Goal: Task Accomplishment & Management: Use online tool/utility

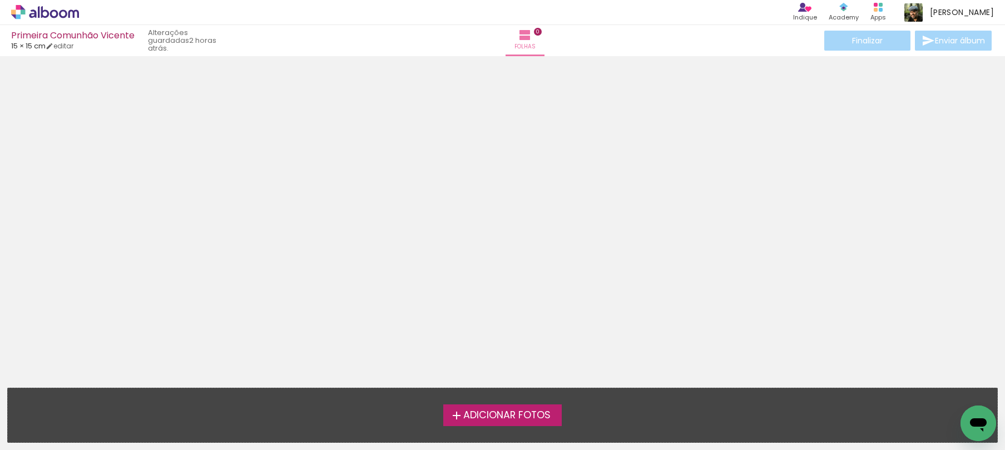
click at [493, 414] on span "Adicionar Fotos" at bounding box center [506, 416] width 87 height 10
click at [0, 0] on input "file" at bounding box center [0, 0] width 0 height 0
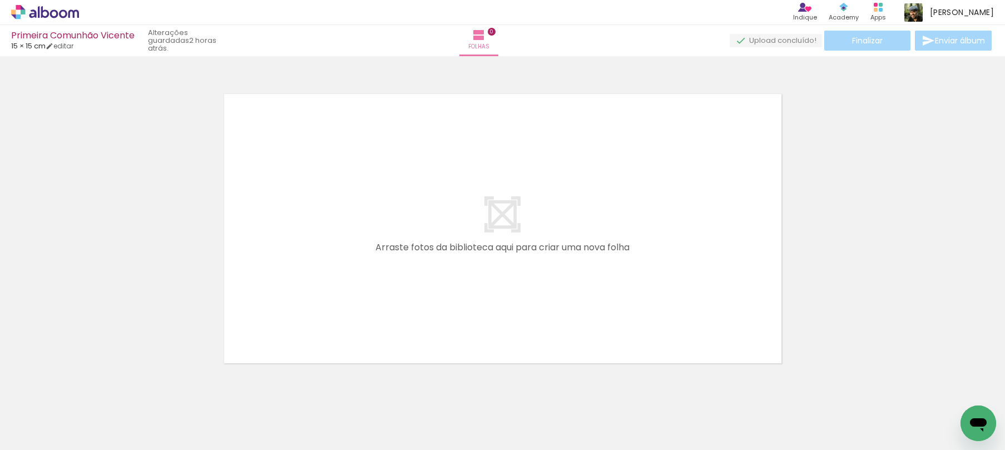
scroll to position [14, 0]
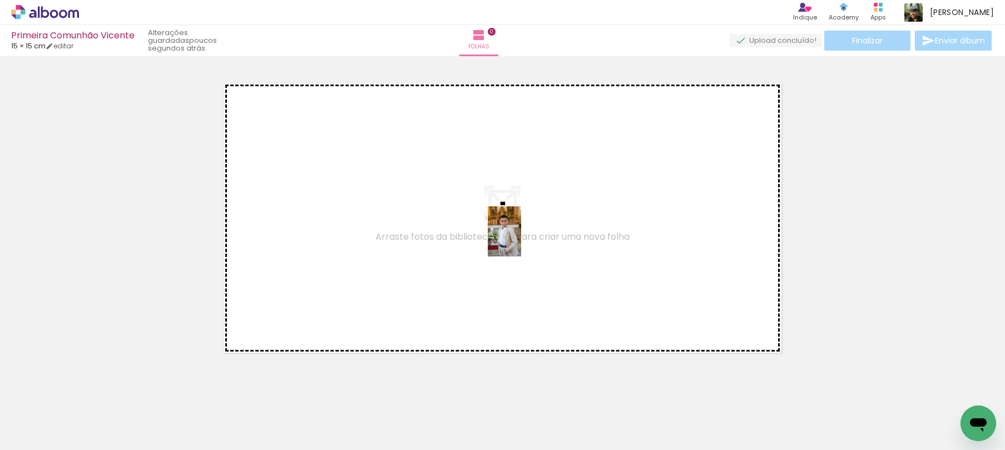
drag, startPoint x: 208, startPoint y: 393, endPoint x: 521, endPoint y: 240, distance: 348.8
click at [521, 240] on quentale-workspace at bounding box center [502, 225] width 1005 height 450
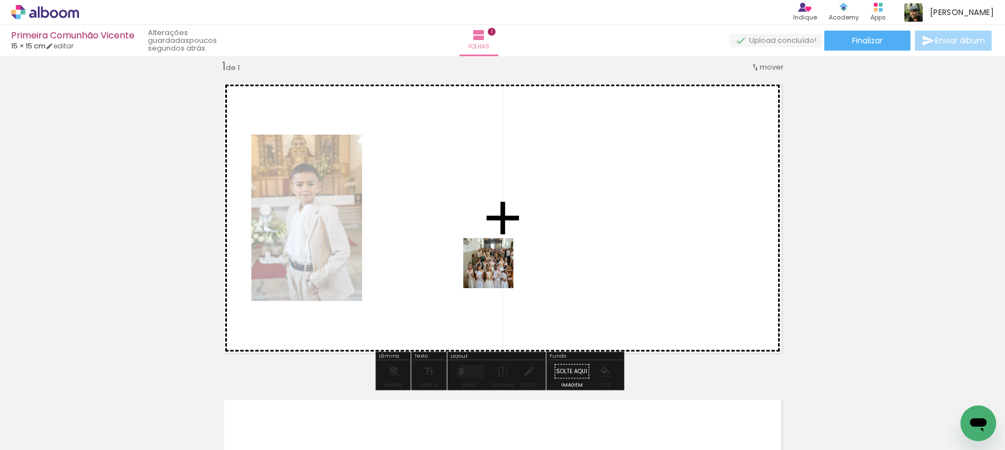
drag, startPoint x: 805, startPoint y: 419, endPoint x: 488, endPoint y: 266, distance: 352.0
click at [488, 266] on quentale-workspace at bounding box center [502, 225] width 1005 height 450
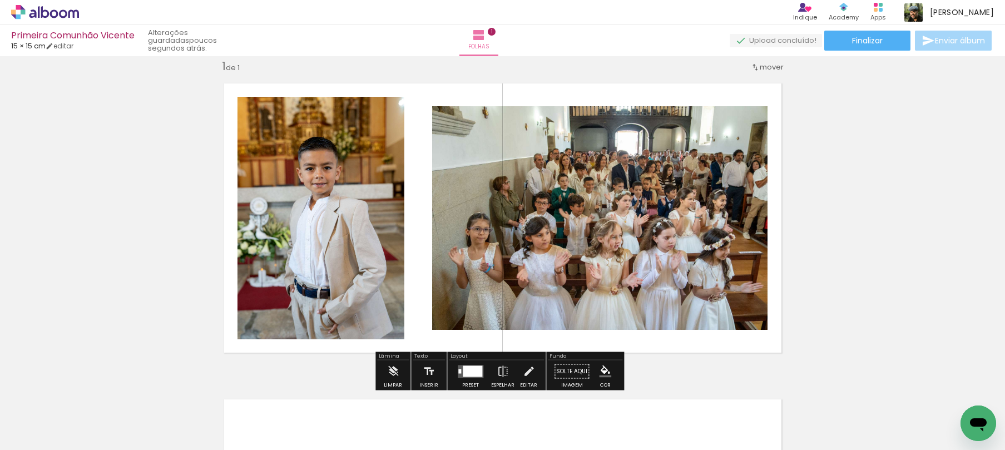
click at [474, 369] on div at bounding box center [472, 370] width 19 height 11
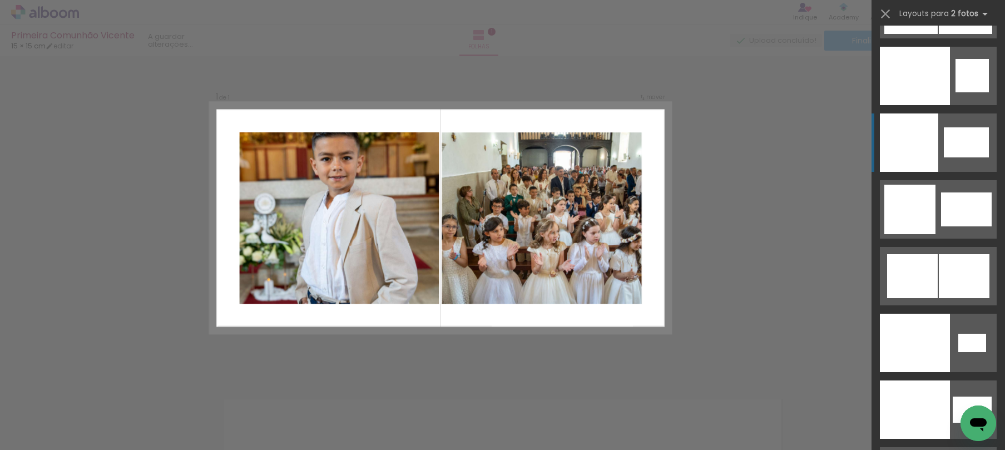
scroll to position [5917, 0]
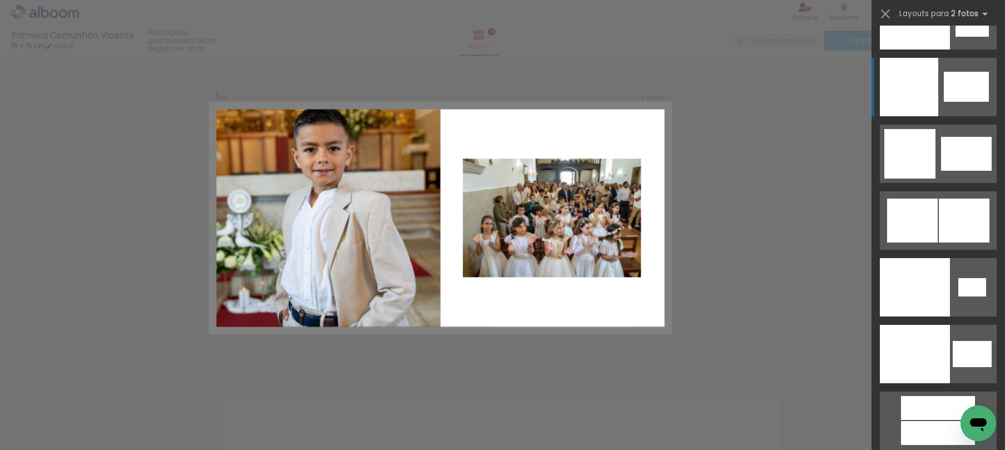
click at [913, 258] on div at bounding box center [915, 287] width 70 height 58
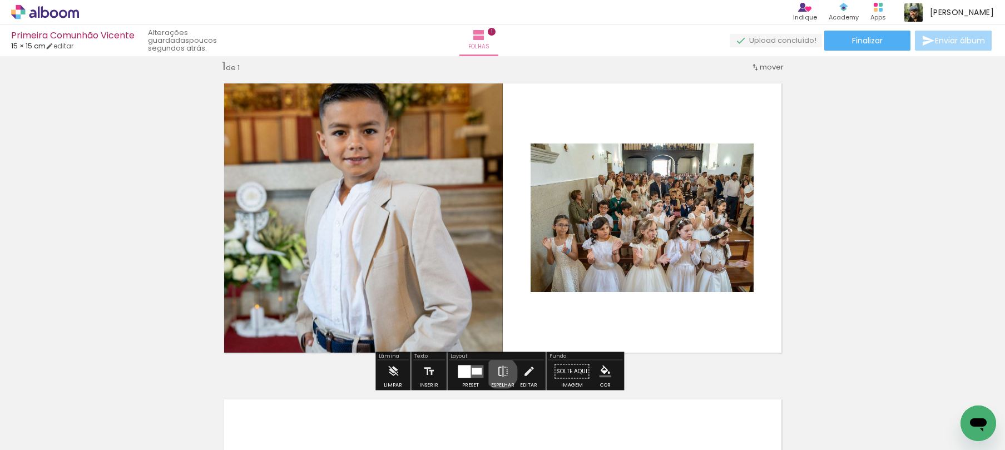
click at [499, 373] on iron-icon at bounding box center [503, 371] width 12 height 22
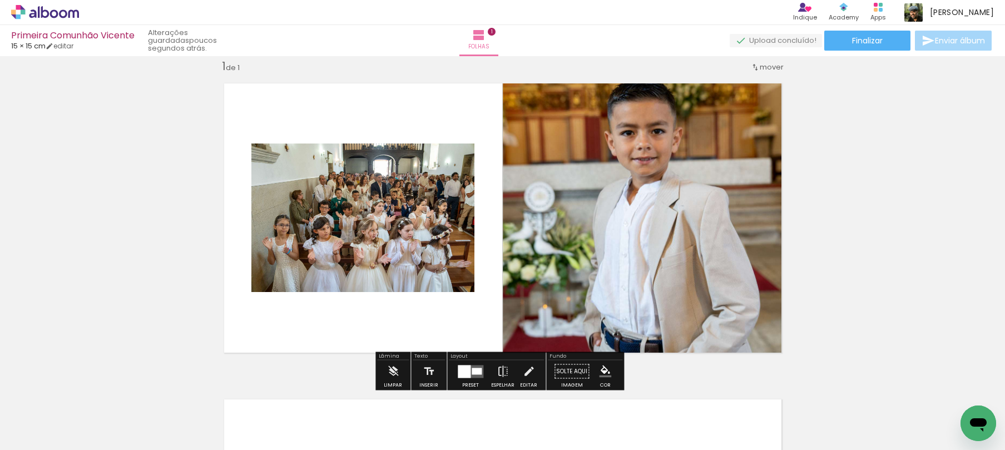
click at [603, 172] on quentale-photo at bounding box center [647, 218] width 288 height 288
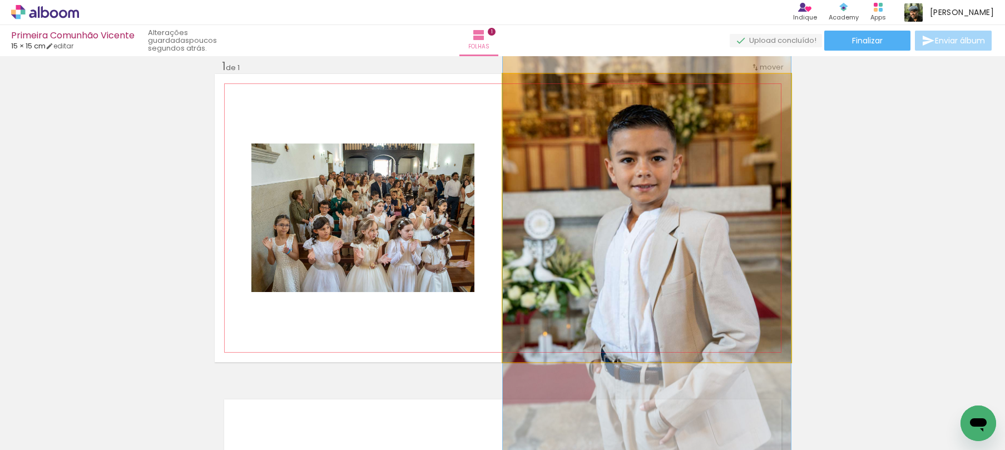
drag, startPoint x: 636, startPoint y: 150, endPoint x: 638, endPoint y: 177, distance: 27.3
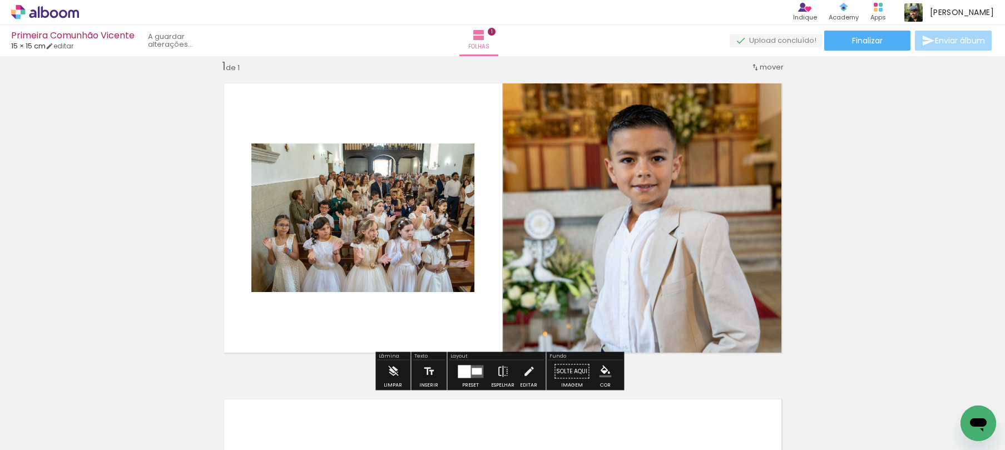
click at [323, 230] on quentale-photo at bounding box center [362, 218] width 223 height 149
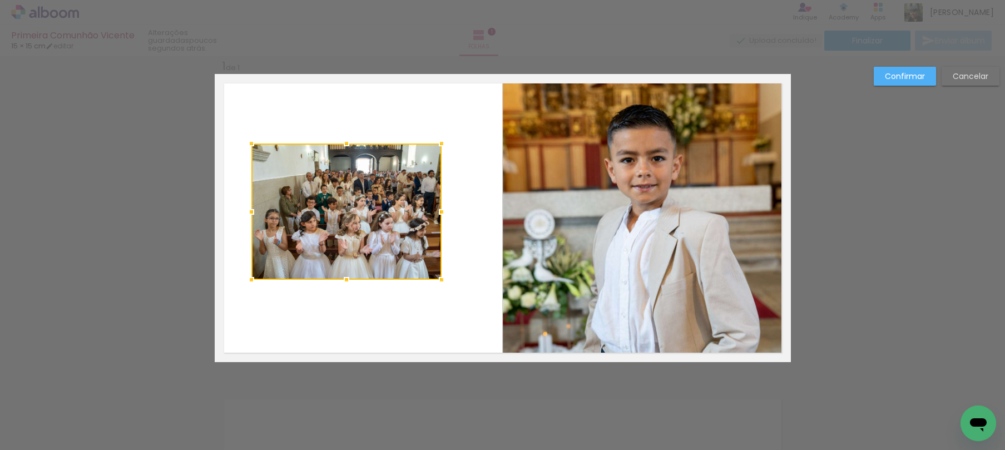
drag, startPoint x: 469, startPoint y: 292, endPoint x: 436, endPoint y: 279, distance: 35.2
click at [436, 279] on div at bounding box center [442, 280] width 22 height 22
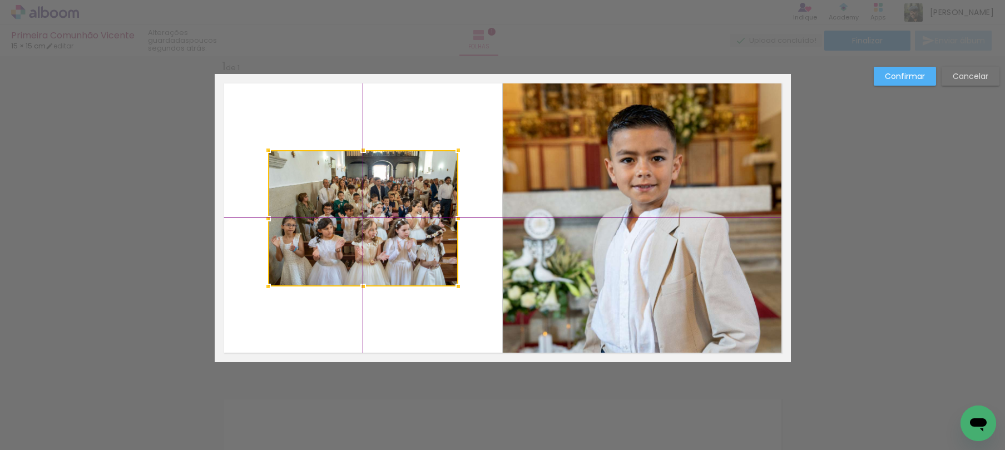
drag, startPoint x: 359, startPoint y: 211, endPoint x: 362, endPoint y: 206, distance: 5.7
click at [362, 206] on div at bounding box center [363, 218] width 190 height 136
click at [899, 67] on paper-button "Confirmar" at bounding box center [905, 76] width 62 height 19
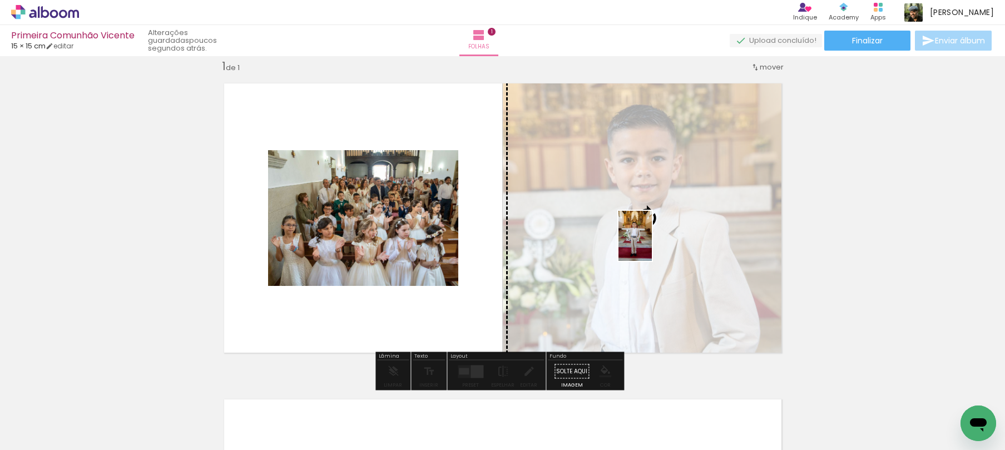
drag, startPoint x: 240, startPoint y: 421, endPoint x: 652, endPoint y: 244, distance: 448.0
click at [652, 244] on quentale-workspace at bounding box center [502, 225] width 1005 height 450
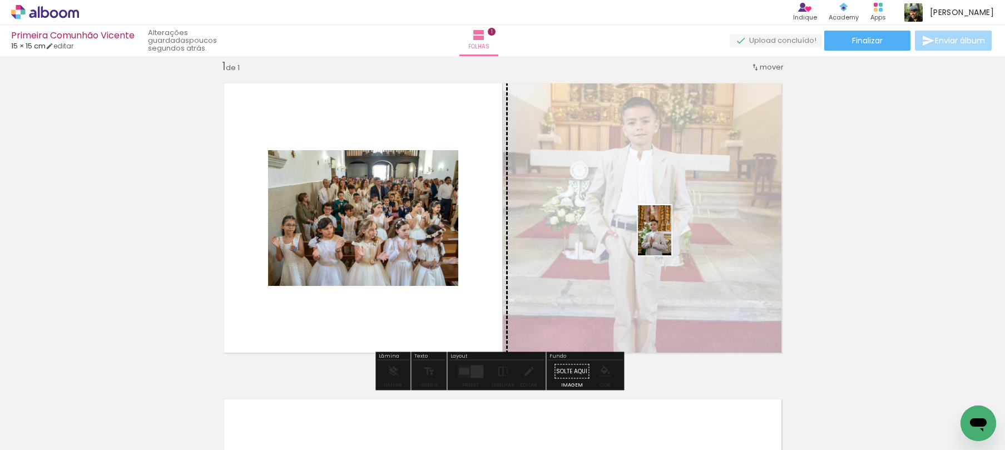
drag, startPoint x: 118, startPoint y: 419, endPoint x: 671, endPoint y: 239, distance: 581.7
click at [671, 239] on quentale-workspace at bounding box center [502, 225] width 1005 height 450
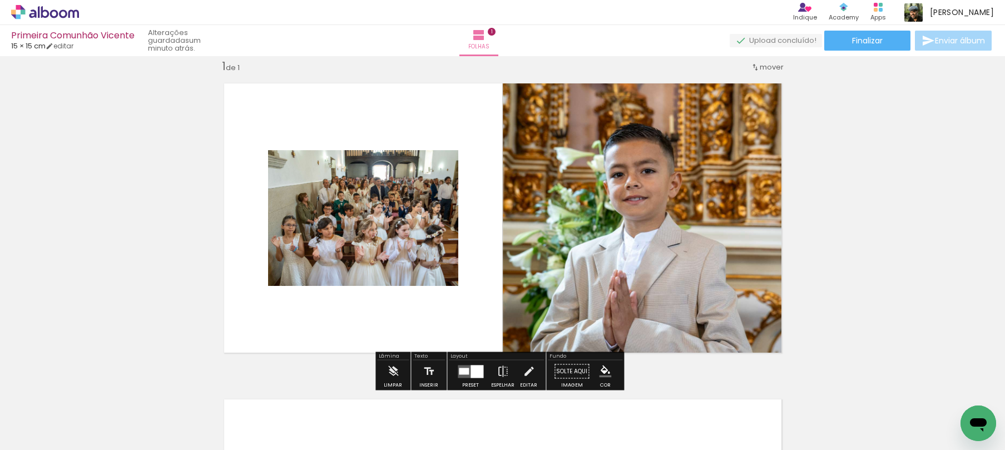
click at [681, 219] on quentale-photo at bounding box center [647, 218] width 288 height 288
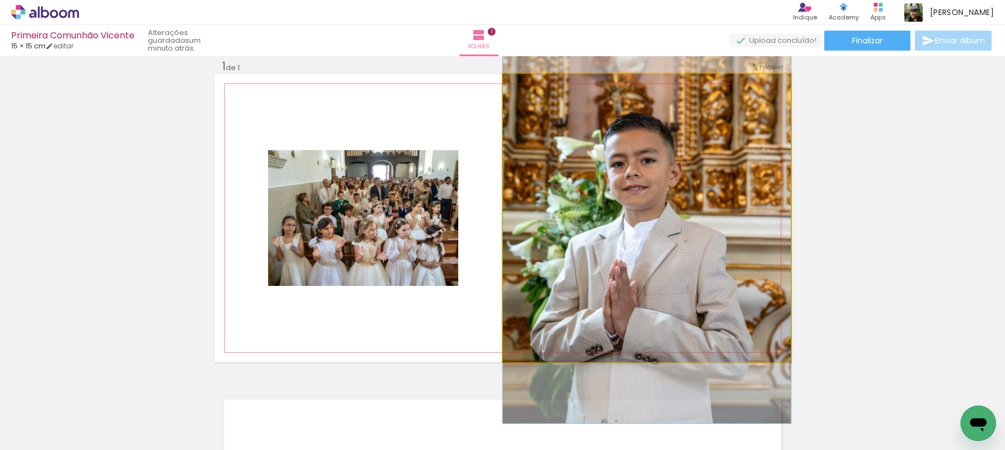
drag, startPoint x: 680, startPoint y: 233, endPoint x: 680, endPoint y: 223, distance: 9.5
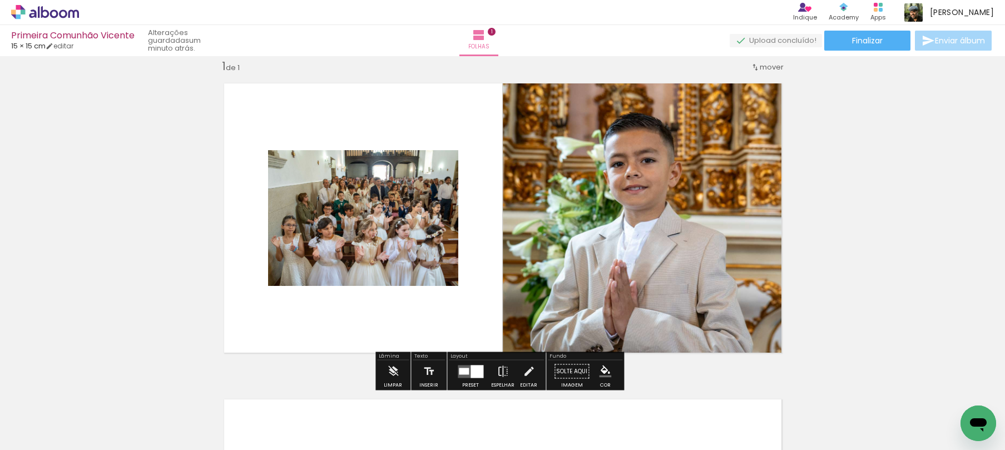
click at [906, 239] on div "Inserir folha 1 de 1" at bounding box center [502, 362] width 1005 height 632
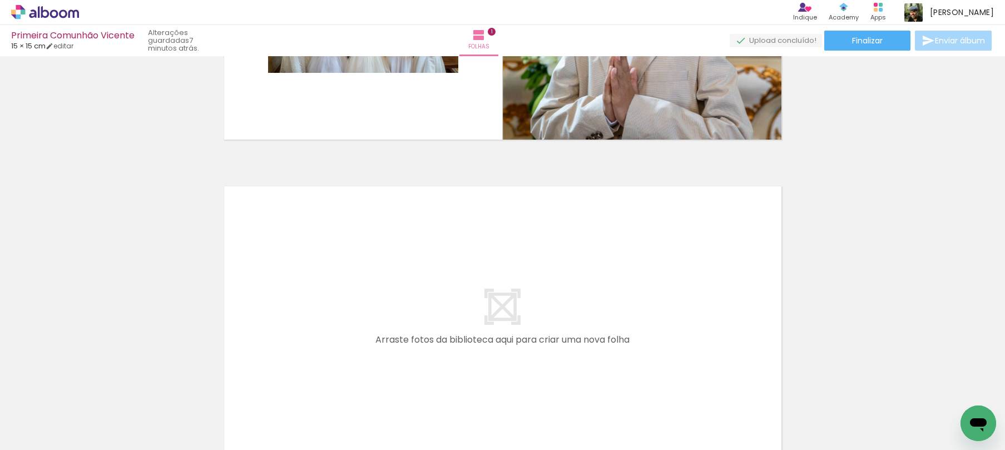
scroll to position [0, 1203]
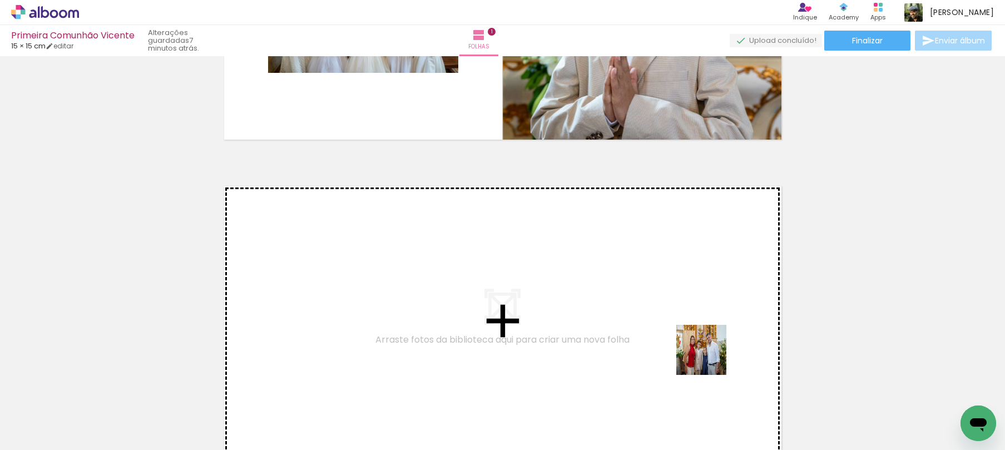
drag, startPoint x: 729, startPoint y: 413, endPoint x: 699, endPoint y: 338, distance: 81.1
click at [699, 338] on quentale-workspace at bounding box center [502, 225] width 1005 height 450
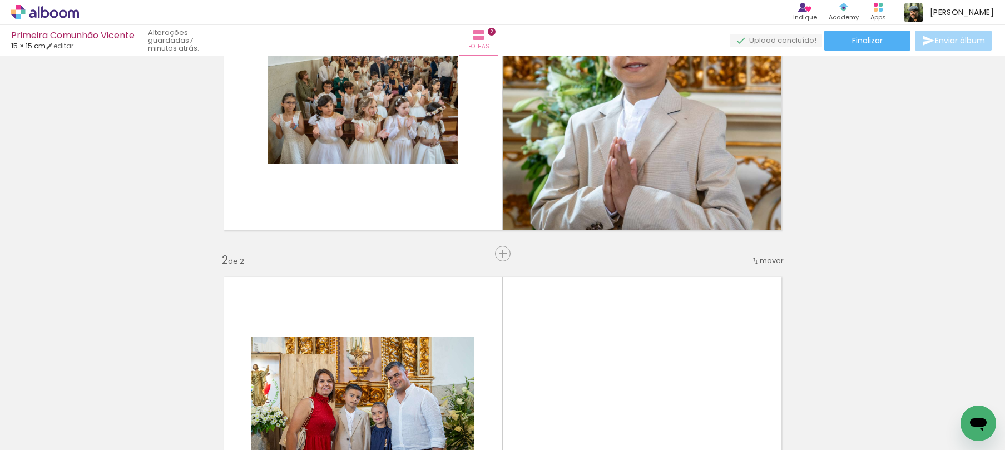
scroll to position [136, 0]
click at [498, 254] on span "Inserir folha" at bounding box center [507, 254] width 43 height 7
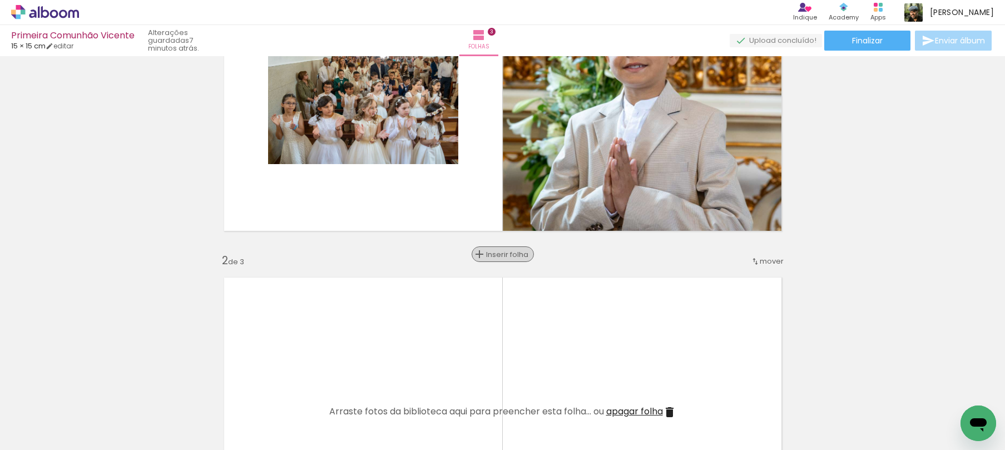
click at [498, 254] on span "Inserir folha" at bounding box center [507, 254] width 43 height 7
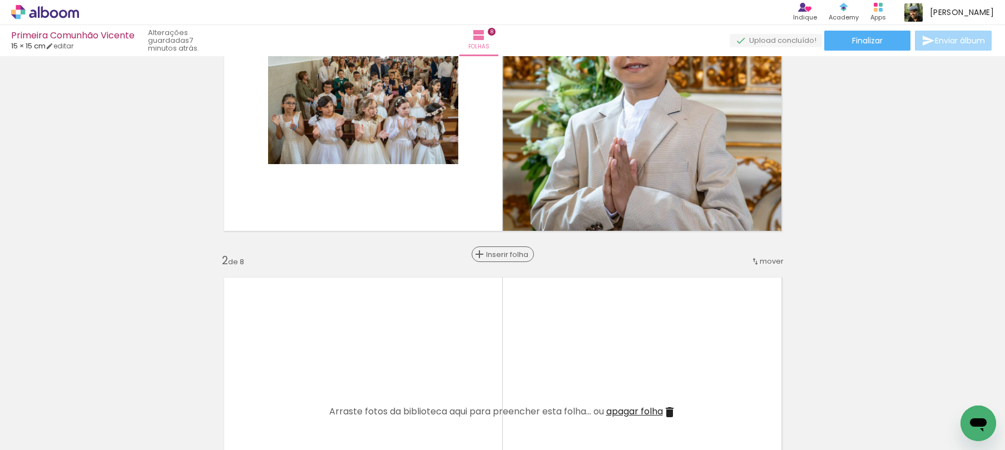
click at [498, 254] on span "Inserir folha" at bounding box center [507, 254] width 43 height 7
click at [500, 254] on span "Inserir folha" at bounding box center [507, 254] width 43 height 7
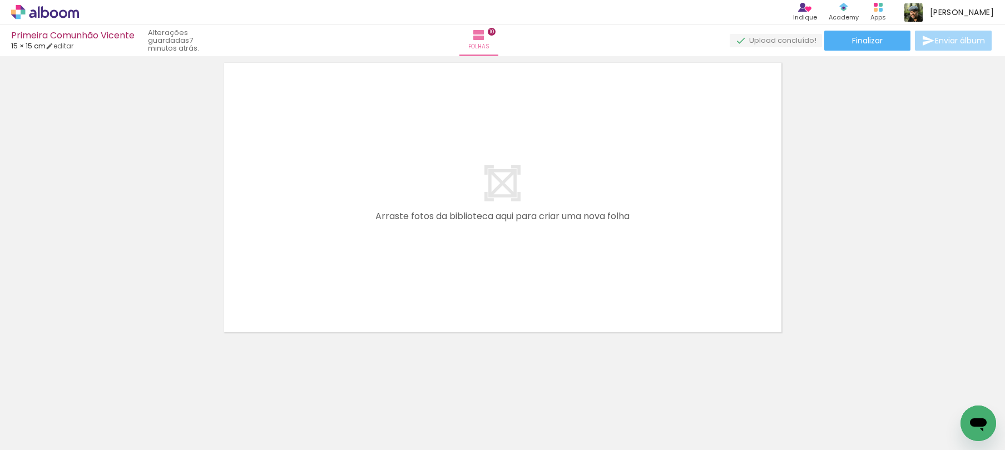
scroll to position [2800, 0]
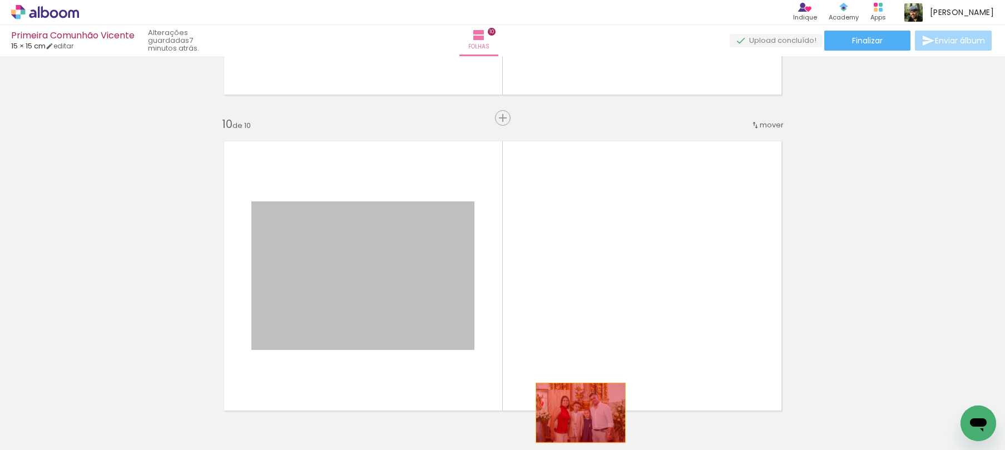
drag, startPoint x: 418, startPoint y: 273, endPoint x: 576, endPoint y: 413, distance: 211.6
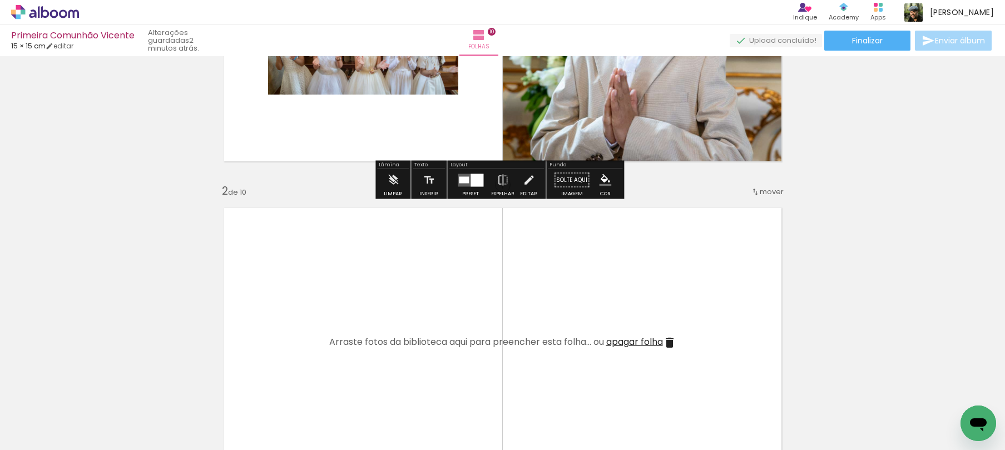
scroll to position [217, 0]
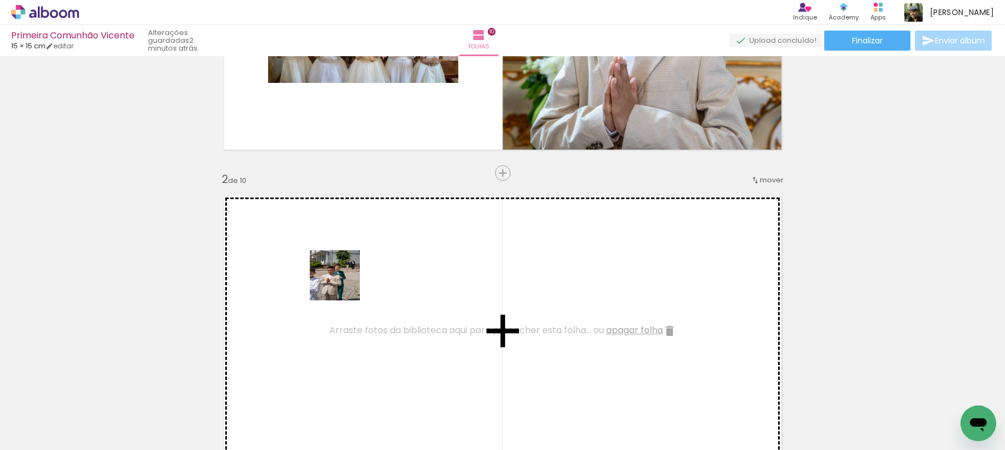
drag, startPoint x: 539, startPoint y: 406, endPoint x: 337, endPoint y: 279, distance: 238.7
click at [337, 279] on quentale-workspace at bounding box center [502, 225] width 1005 height 450
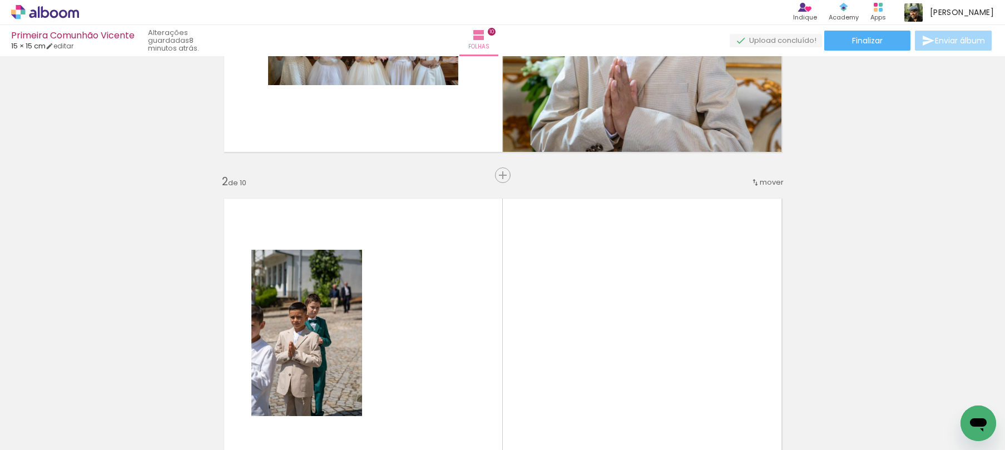
scroll to position [0, 1581]
drag, startPoint x: 826, startPoint y: 418, endPoint x: 725, endPoint y: 339, distance: 128.0
click at [510, 275] on quentale-workspace at bounding box center [502, 225] width 1005 height 450
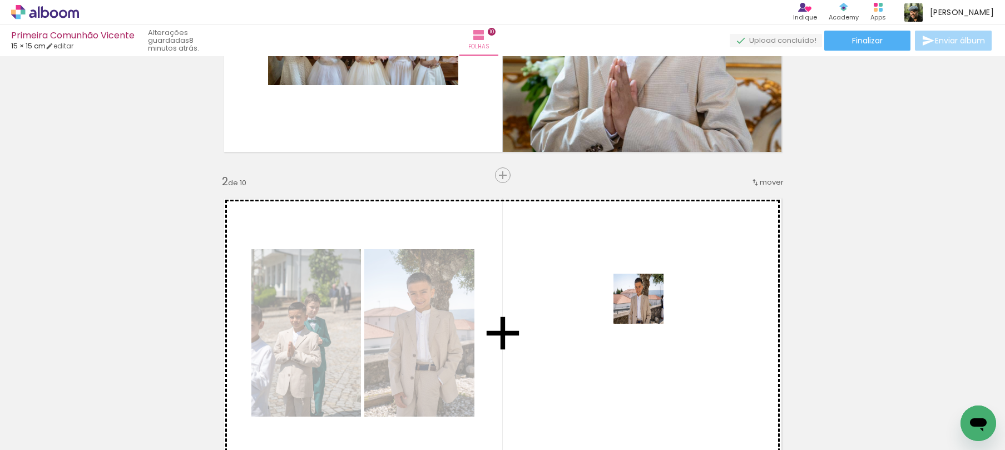
drag, startPoint x: 900, startPoint y: 403, endPoint x: 568, endPoint y: 290, distance: 350.2
click at [568, 290] on quentale-workspace at bounding box center [502, 225] width 1005 height 450
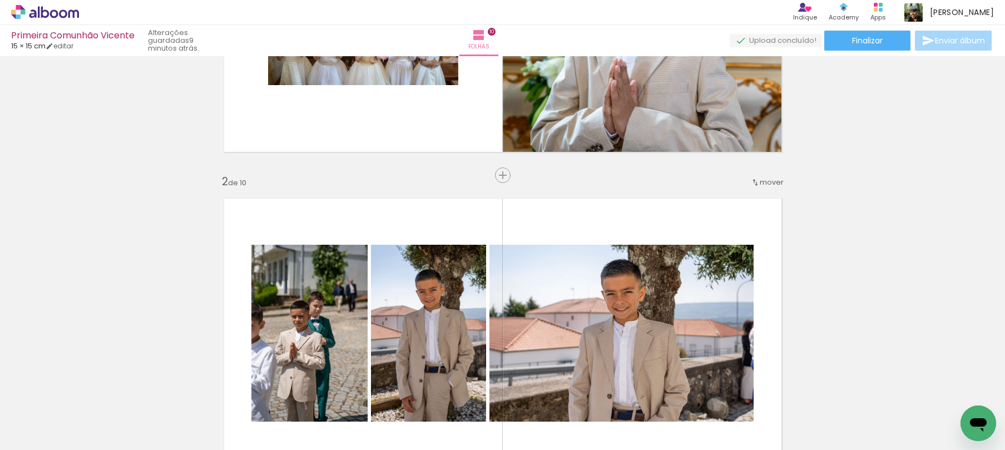
scroll to position [0, 292]
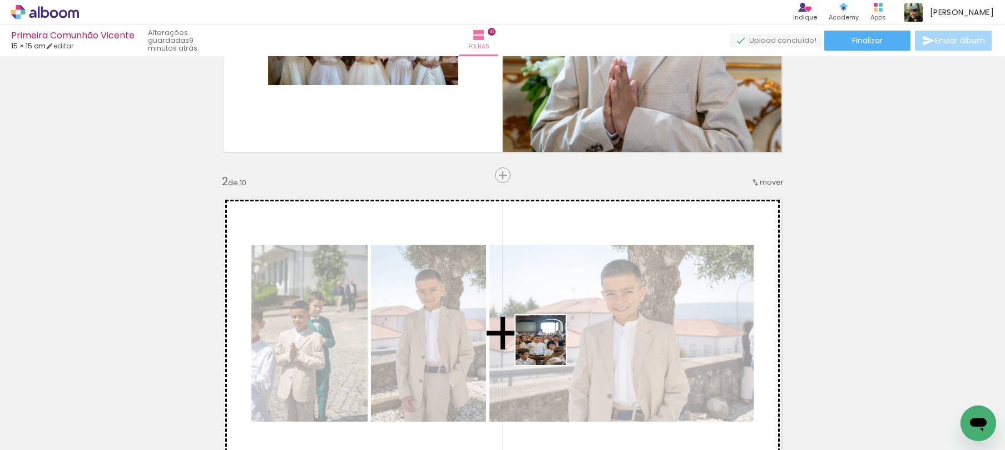
drag, startPoint x: 575, startPoint y: 423, endPoint x: 539, endPoint y: 333, distance: 96.9
click at [540, 336] on quentale-workspace at bounding box center [502, 225] width 1005 height 450
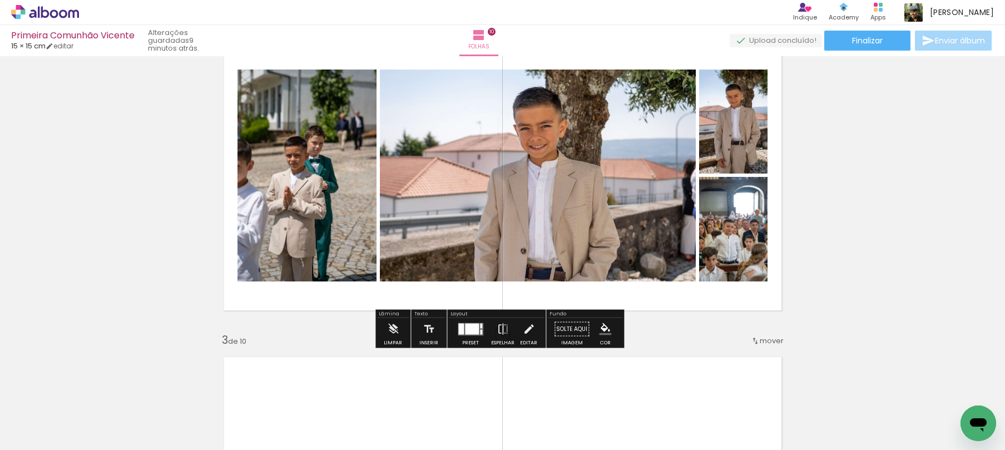
scroll to position [375, 0]
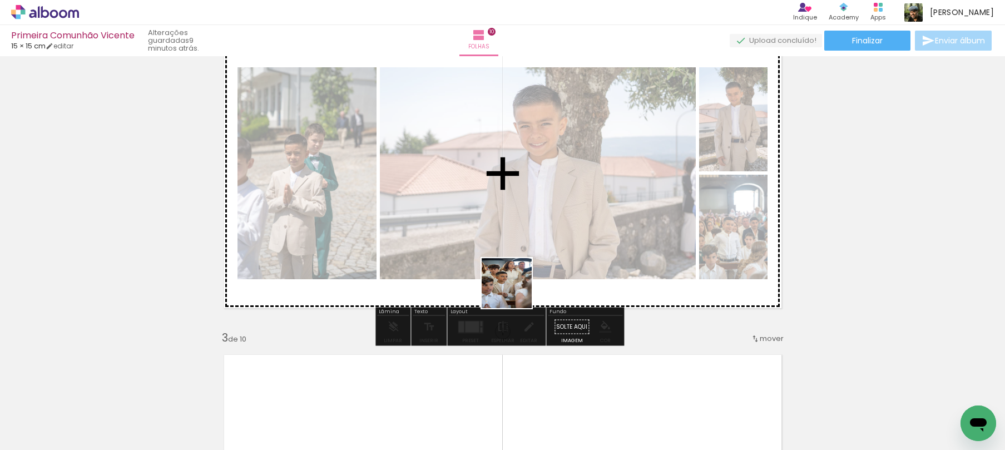
drag, startPoint x: 452, startPoint y: 424, endPoint x: 553, endPoint y: 229, distance: 220.7
click at [551, 229] on quentale-workspace at bounding box center [502, 225] width 1005 height 450
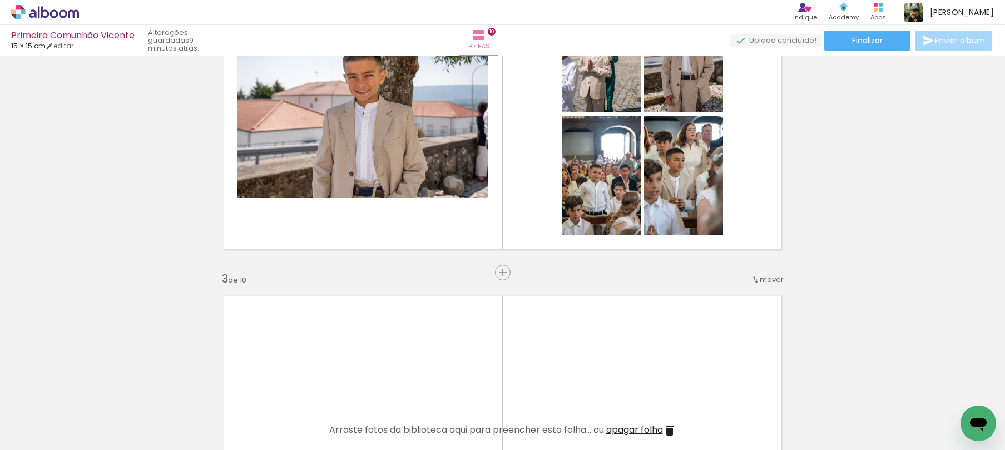
scroll to position [463, 0]
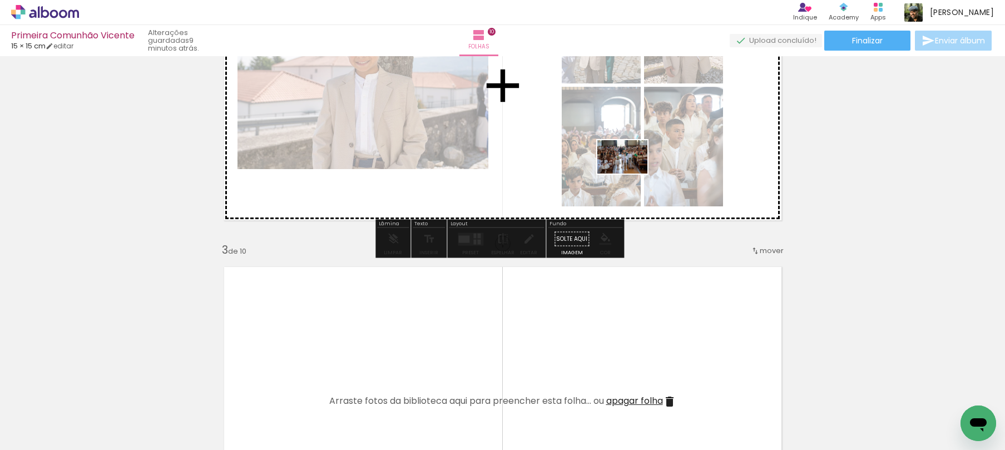
drag, startPoint x: 706, startPoint y: 402, endPoint x: 631, endPoint y: 174, distance: 240.3
click at [631, 174] on quentale-workspace at bounding box center [502, 225] width 1005 height 450
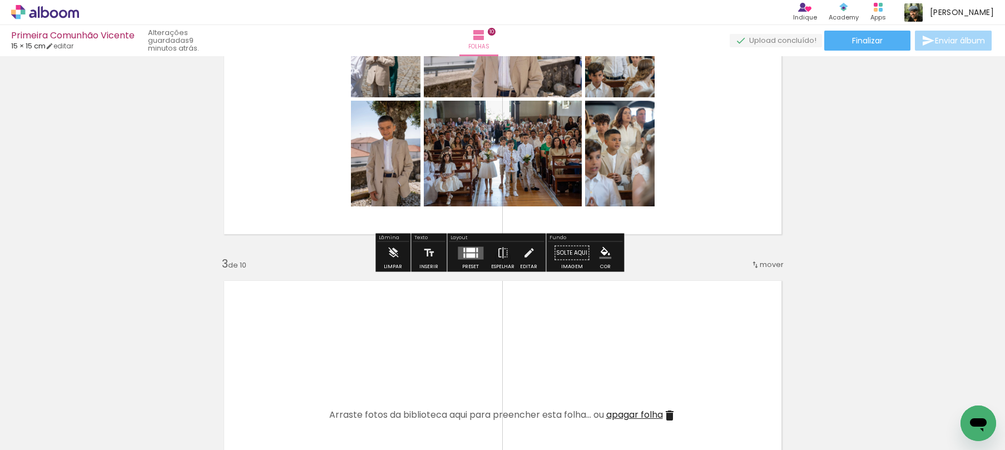
scroll to position [448, 0]
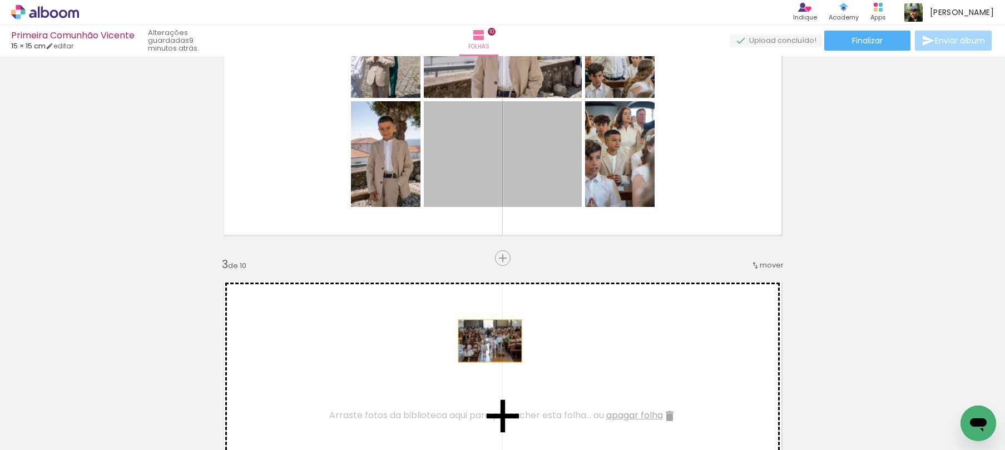
drag, startPoint x: 521, startPoint y: 166, endPoint x: 481, endPoint y: 345, distance: 183.0
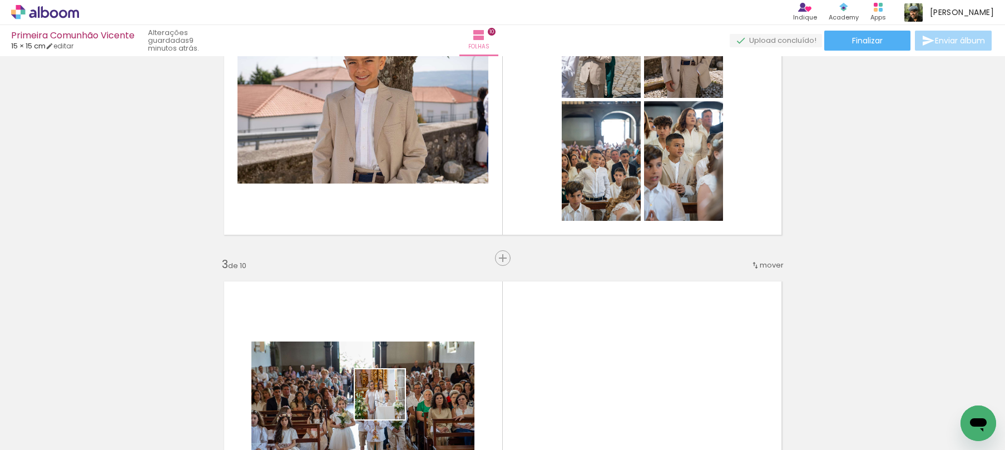
drag, startPoint x: 388, startPoint y: 412, endPoint x: 450, endPoint y: 331, distance: 102.4
click at [448, 333] on quentale-workspace at bounding box center [502, 225] width 1005 height 450
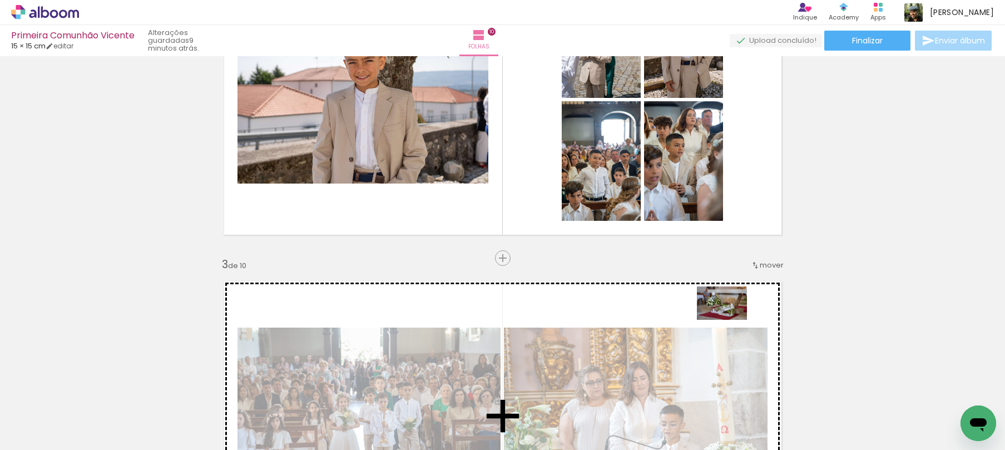
drag, startPoint x: 633, startPoint y: 421, endPoint x: 746, endPoint y: 338, distance: 140.4
click at [730, 320] on quentale-workspace at bounding box center [502, 225] width 1005 height 450
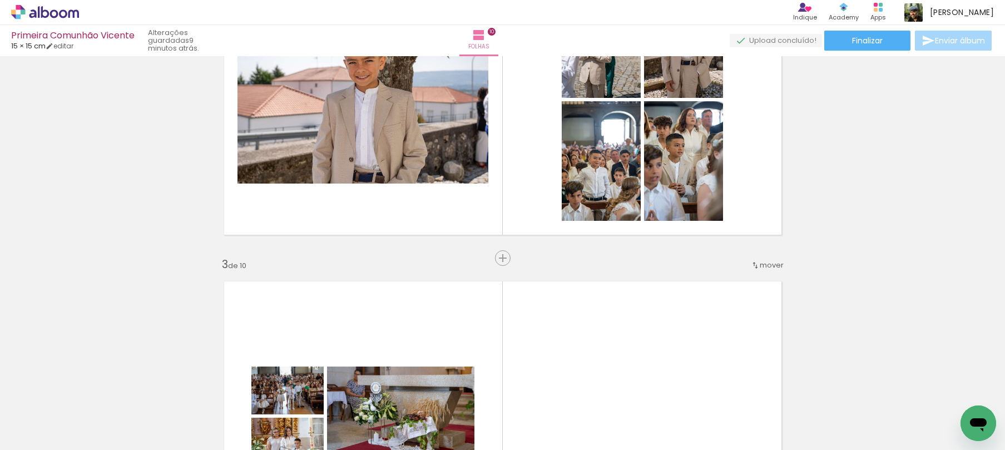
drag, startPoint x: 780, startPoint y: 418, endPoint x: 719, endPoint y: 350, distance: 91.8
click at [718, 349] on quentale-workspace at bounding box center [502, 225] width 1005 height 450
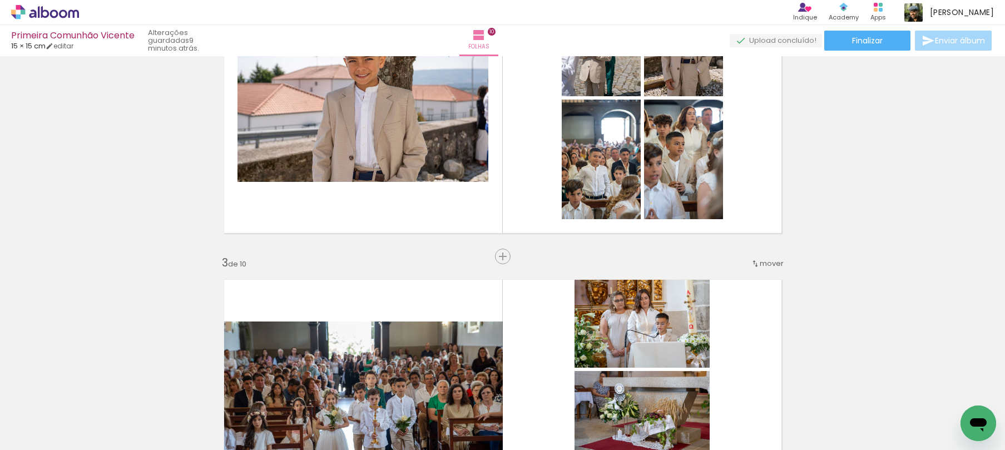
scroll to position [451, 0]
click at [330, 426] on div at bounding box center [317, 412] width 37 height 55
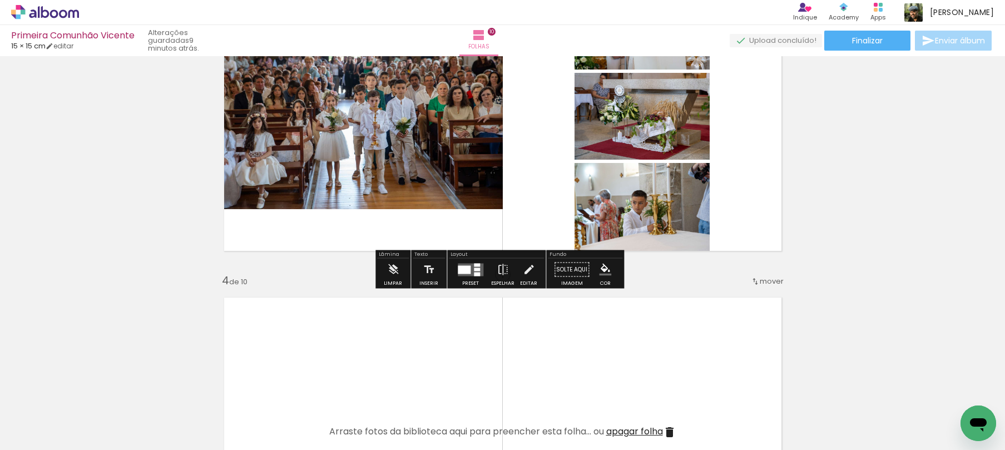
scroll to position [749, 0]
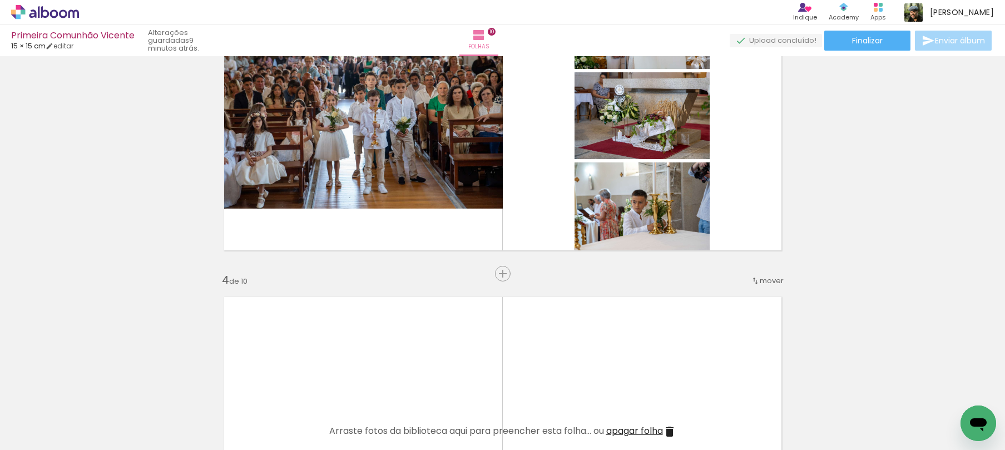
drag, startPoint x: 343, startPoint y: 404, endPoint x: 362, endPoint y: 347, distance: 60.3
click at [345, 327] on quentale-workspace at bounding box center [502, 225] width 1005 height 450
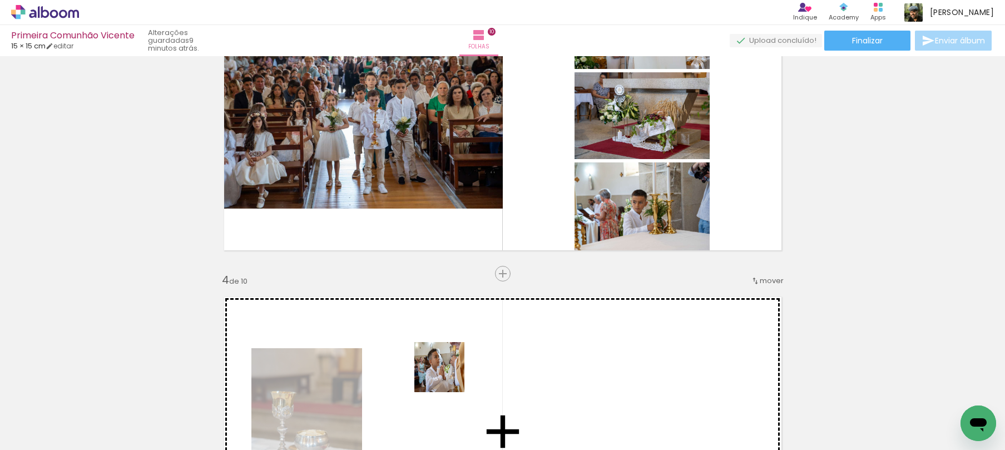
drag, startPoint x: 457, startPoint y: 413, endPoint x: 442, endPoint y: 391, distance: 26.4
click at [447, 372] on quentale-workspace at bounding box center [502, 225] width 1005 height 450
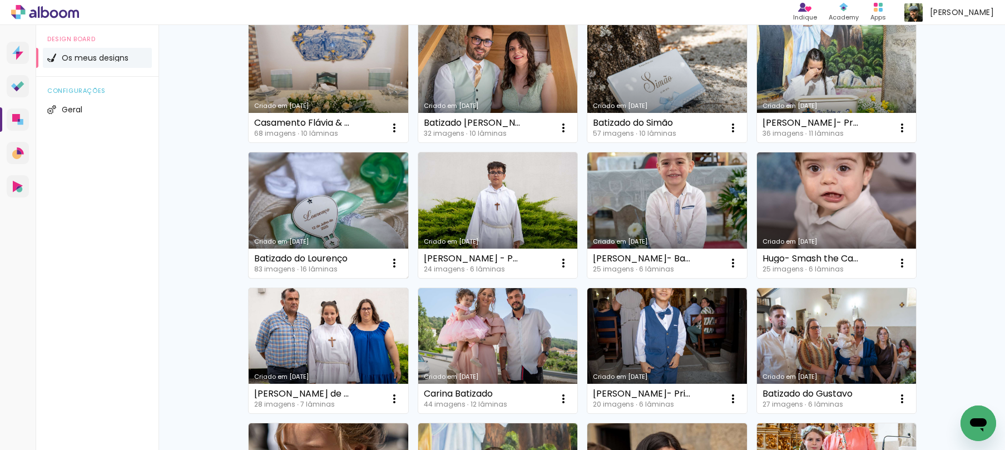
scroll to position [262, 0]
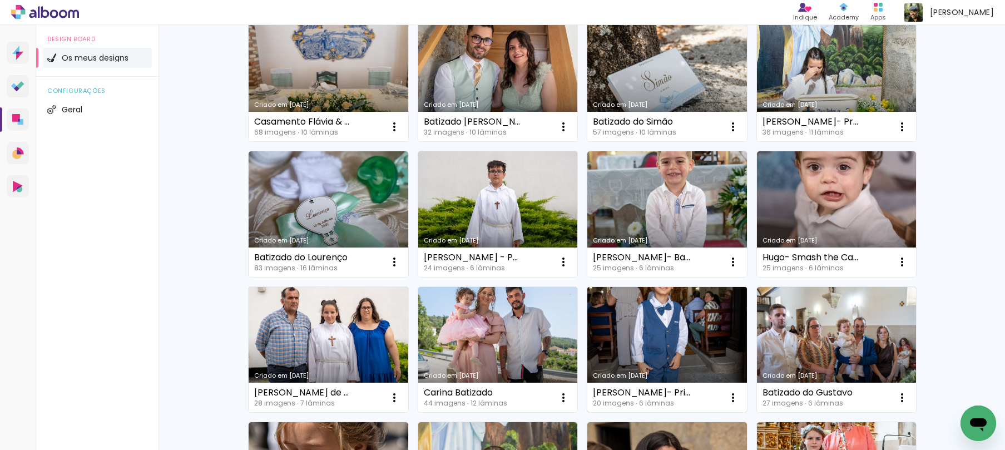
click at [669, 343] on link "Criado em [DATE]" at bounding box center [667, 350] width 160 height 126
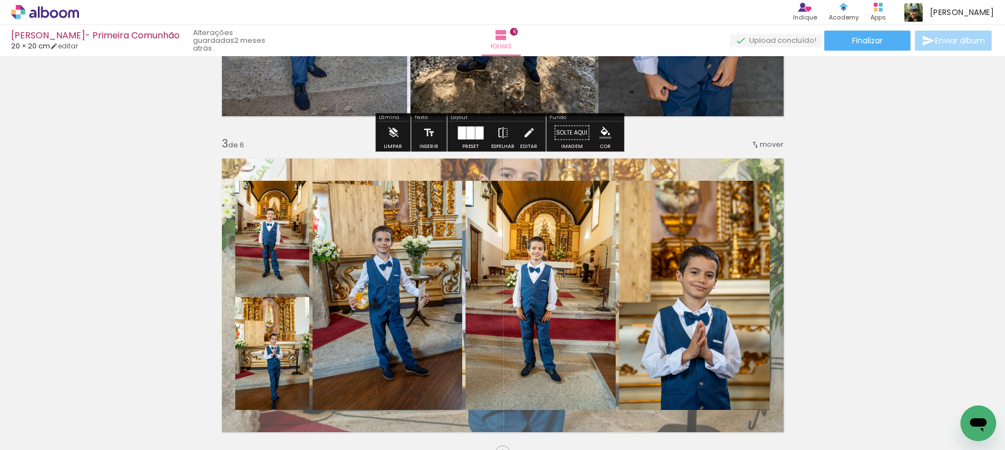
scroll to position [576, 0]
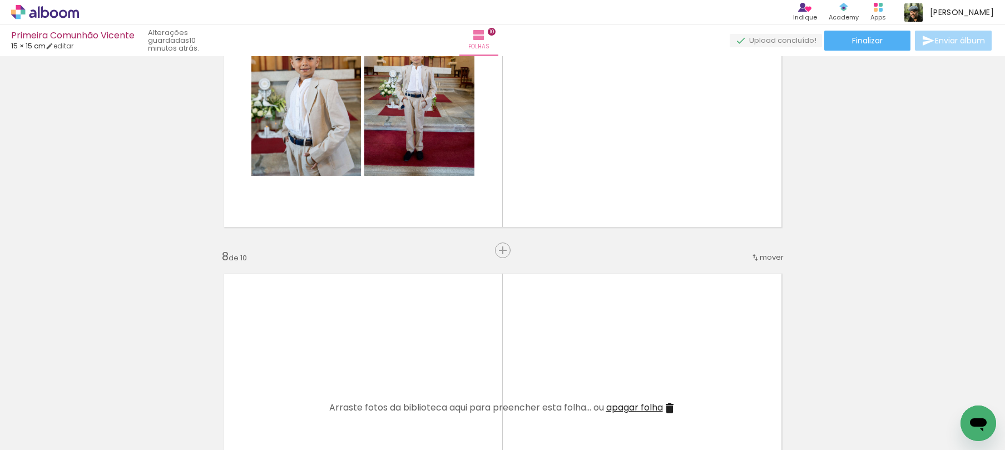
scroll to position [2053, 0]
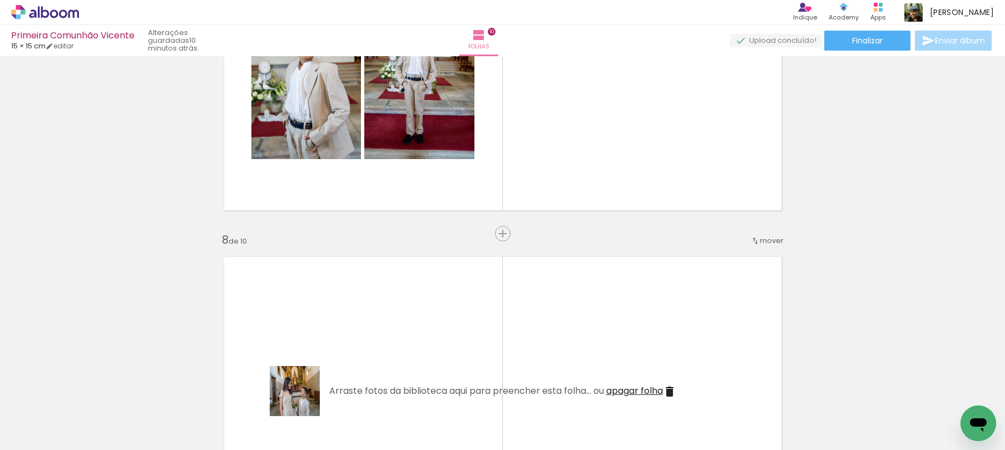
drag, startPoint x: 303, startPoint y: 399, endPoint x: 332, endPoint y: 347, distance: 60.2
click at [332, 347] on quentale-workspace at bounding box center [502, 225] width 1005 height 450
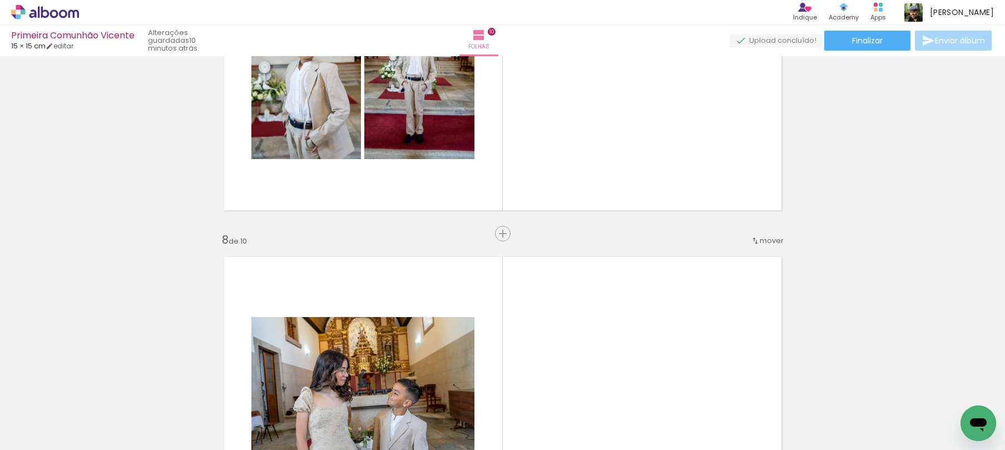
drag, startPoint x: 351, startPoint y: 413, endPoint x: 422, endPoint y: 383, distance: 77.5
click at [383, 322] on quentale-workspace at bounding box center [502, 225] width 1005 height 450
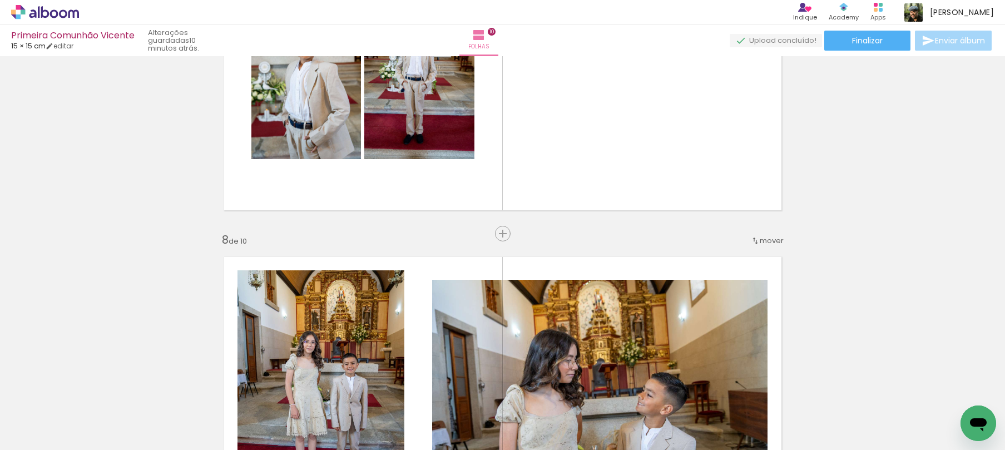
drag, startPoint x: 428, startPoint y: 417, endPoint x: 466, endPoint y: 344, distance: 82.1
click at [452, 327] on quentale-workspace at bounding box center [502, 225] width 1005 height 450
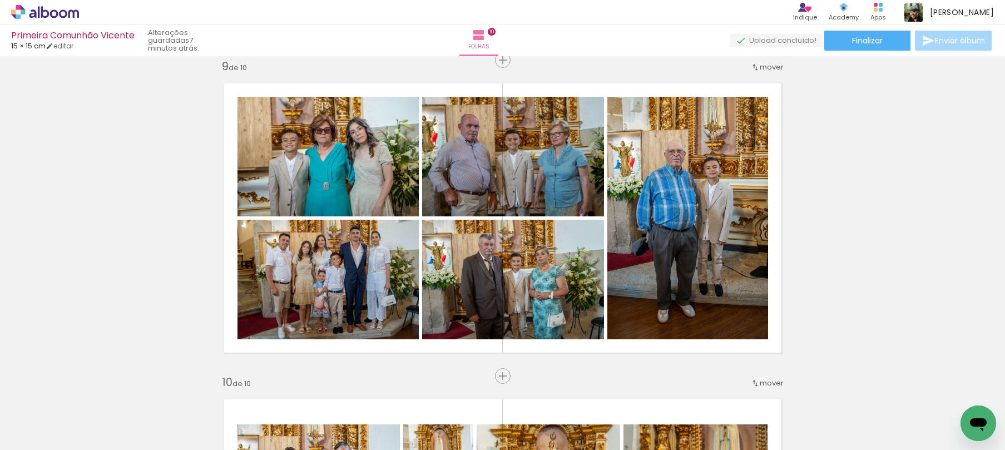
scroll to position [0, 1117]
